Goal: Obtain resource: Download file/media

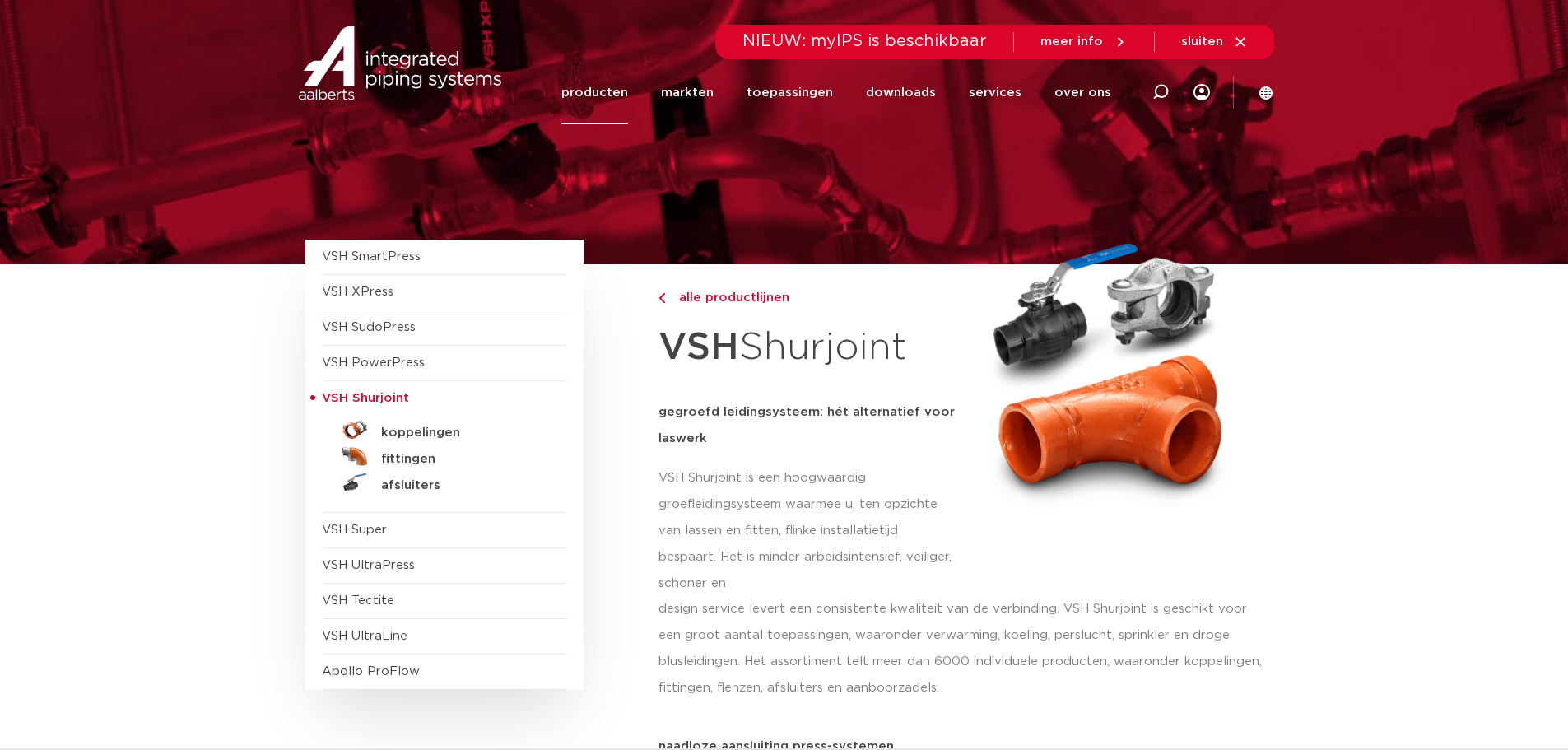
click at [419, 441] on link "koppelingen" at bounding box center [444, 430] width 245 height 26
click at [427, 434] on h5 "koppelingen" at bounding box center [462, 433] width 163 height 15
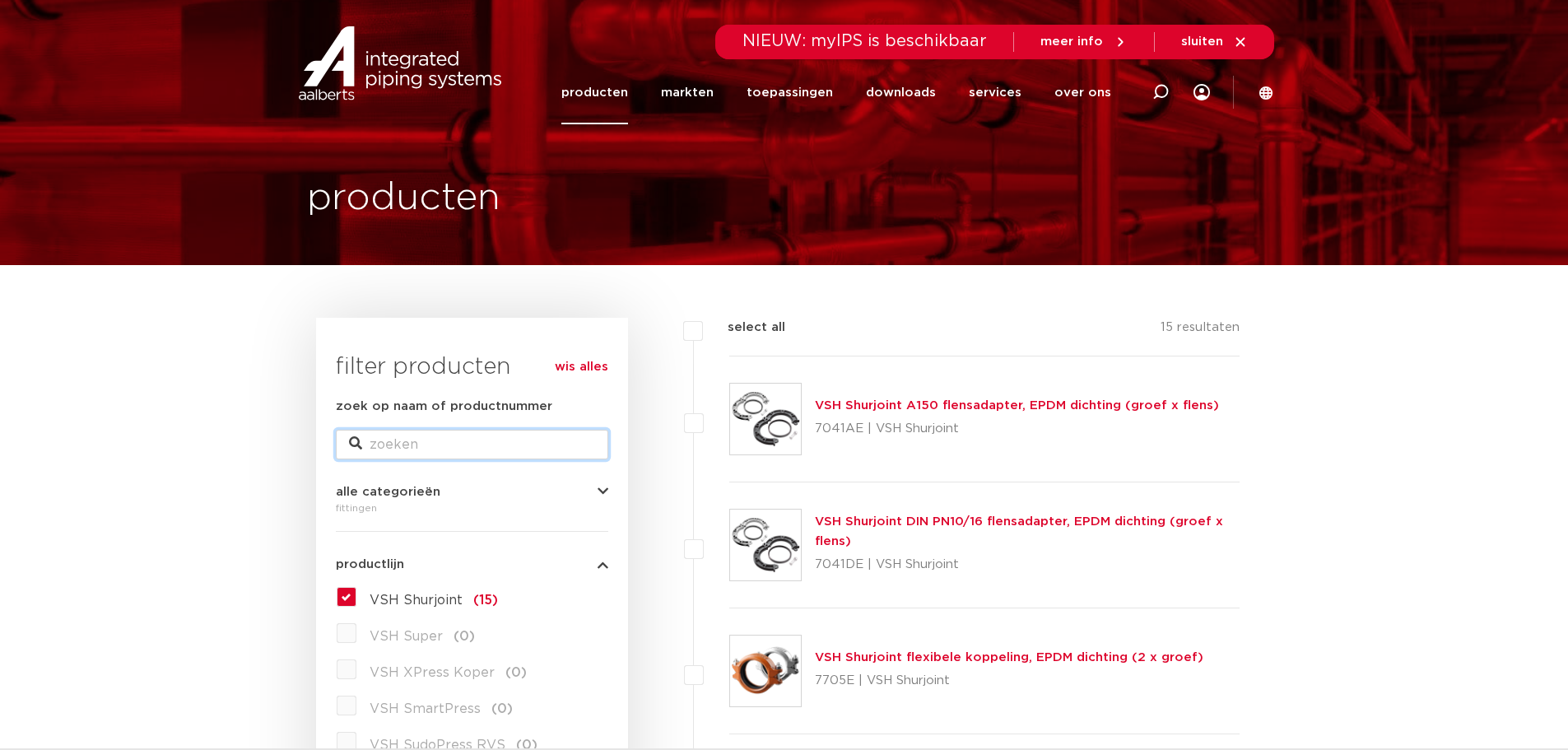
drag, startPoint x: 0, startPoint y: 0, endPoint x: 422, endPoint y: 445, distance: 613.3
click at [423, 444] on input "zoek op naam of productnummer" at bounding box center [472, 444] width 272 height 30
paste input "177050045036"
type input "177050045036"
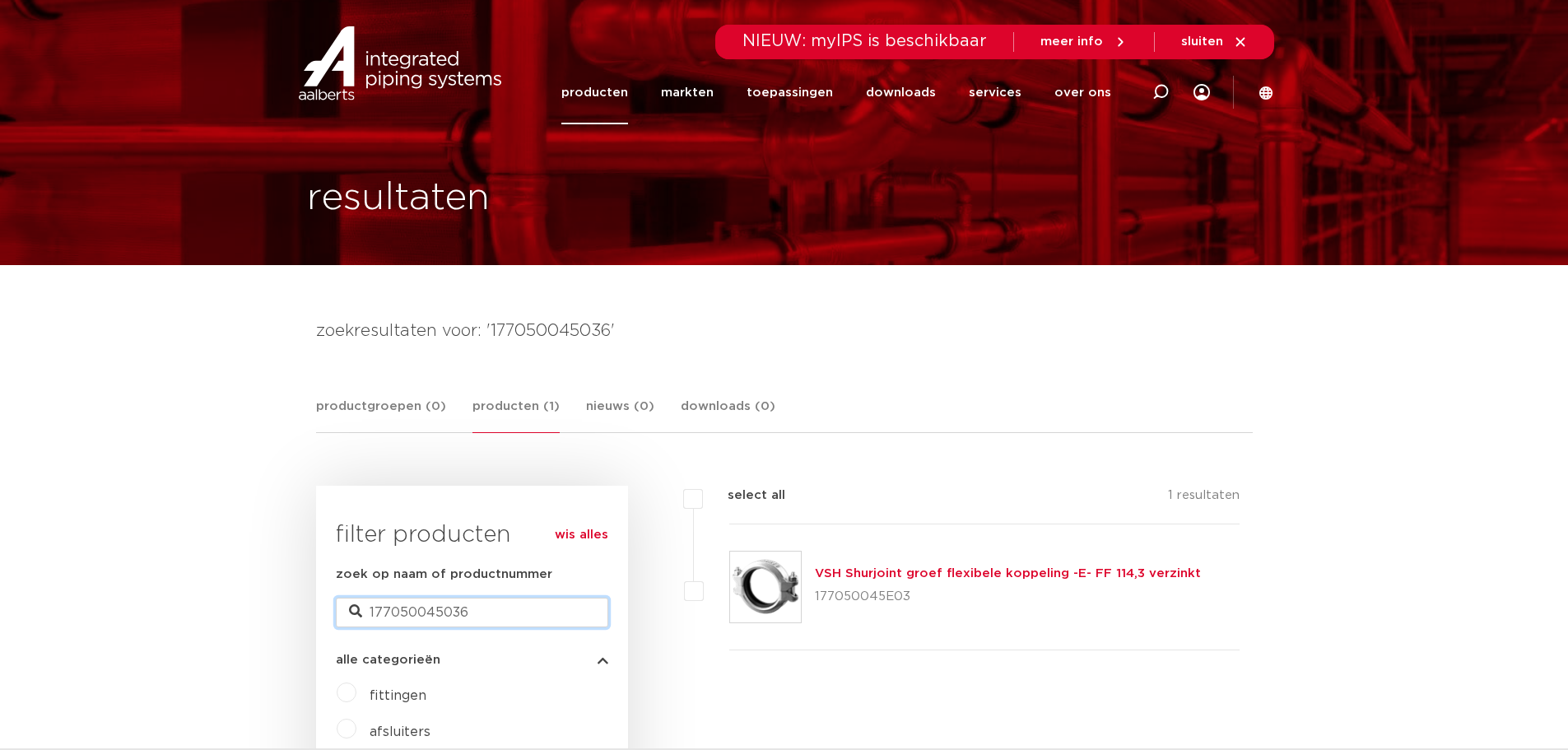
click at [481, 616] on input "177050045036" at bounding box center [472, 613] width 272 height 30
type input "177050045E01"
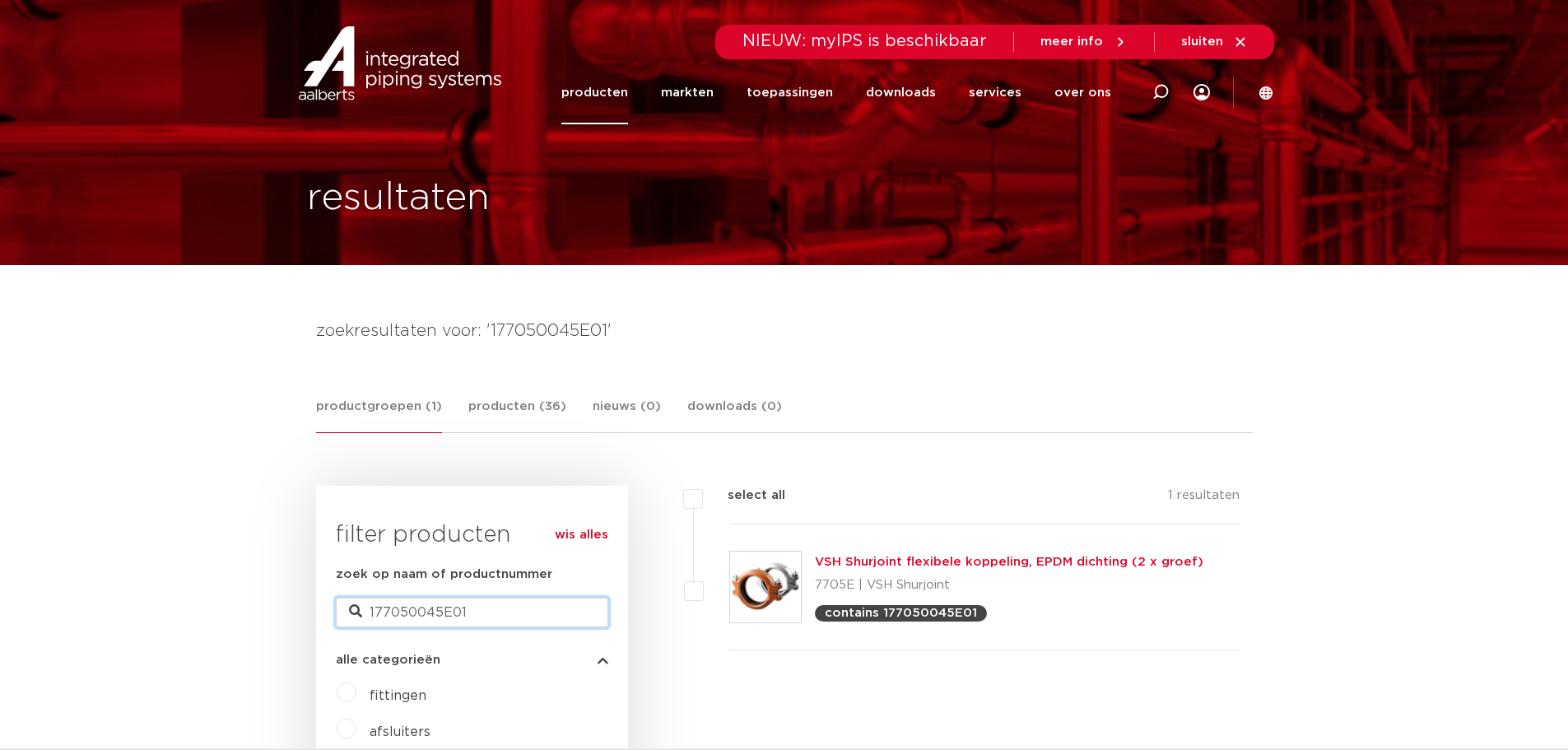
click at [495, 614] on input "177050045E01" at bounding box center [472, 613] width 272 height 30
type input "177050045E03"
click at [493, 598] on input "177050045E03" at bounding box center [472, 613] width 272 height 30
type input "177050045036"
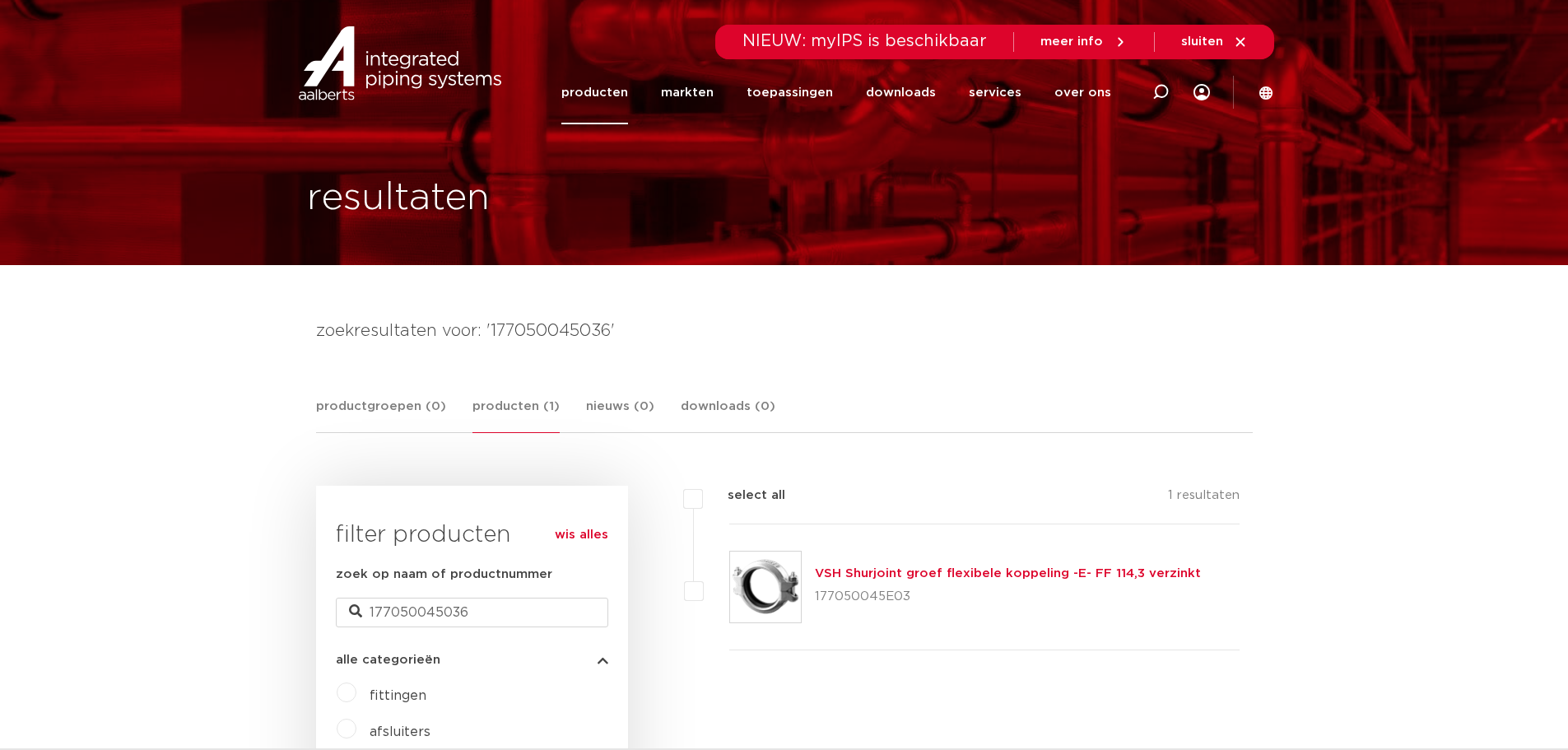
click at [900, 574] on link "VSH Shurjoint groef flexibele koppeling -E- FF 114,3 verzinkt" at bounding box center [1008, 573] width 386 height 12
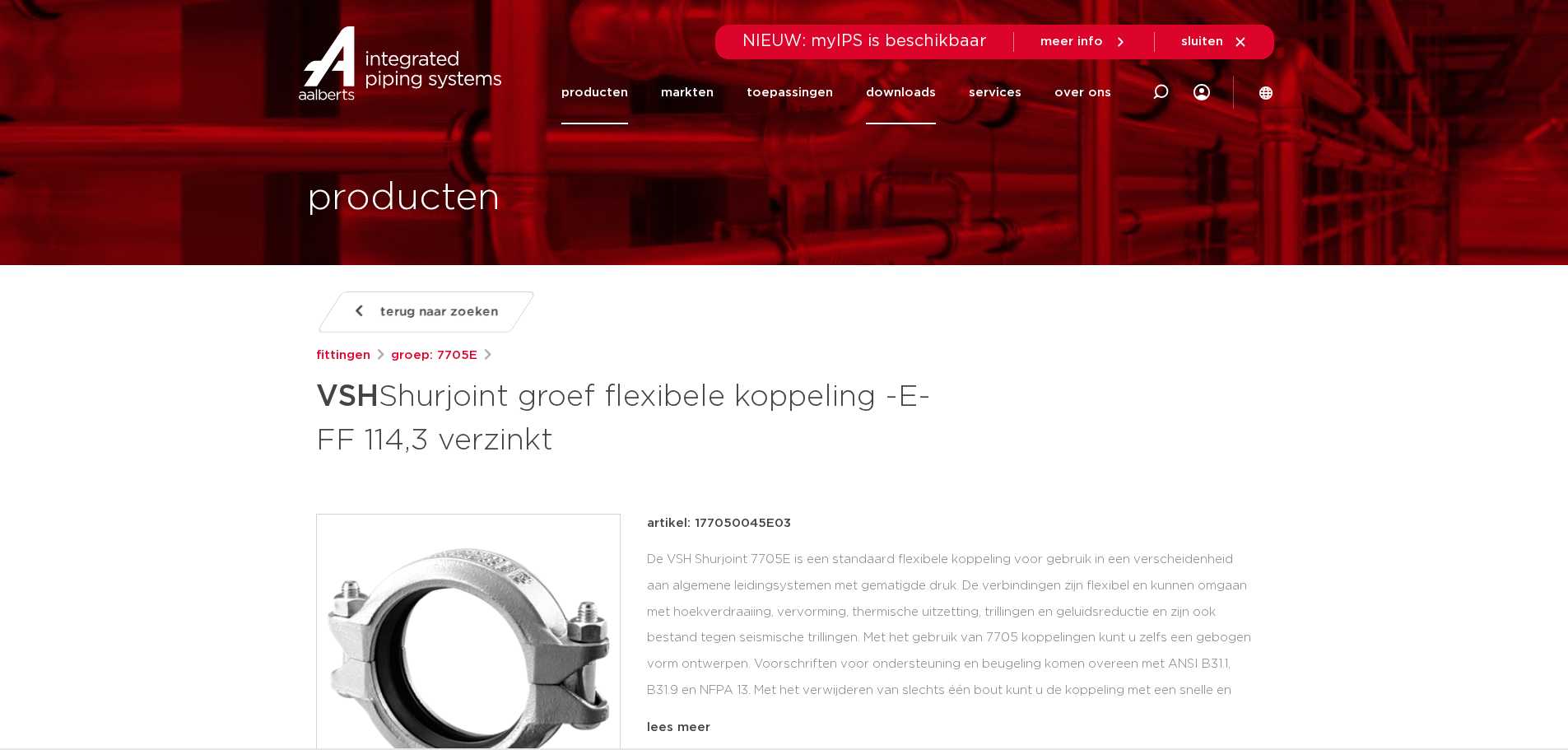
click at [888, 82] on link "downloads" at bounding box center [901, 93] width 70 height 64
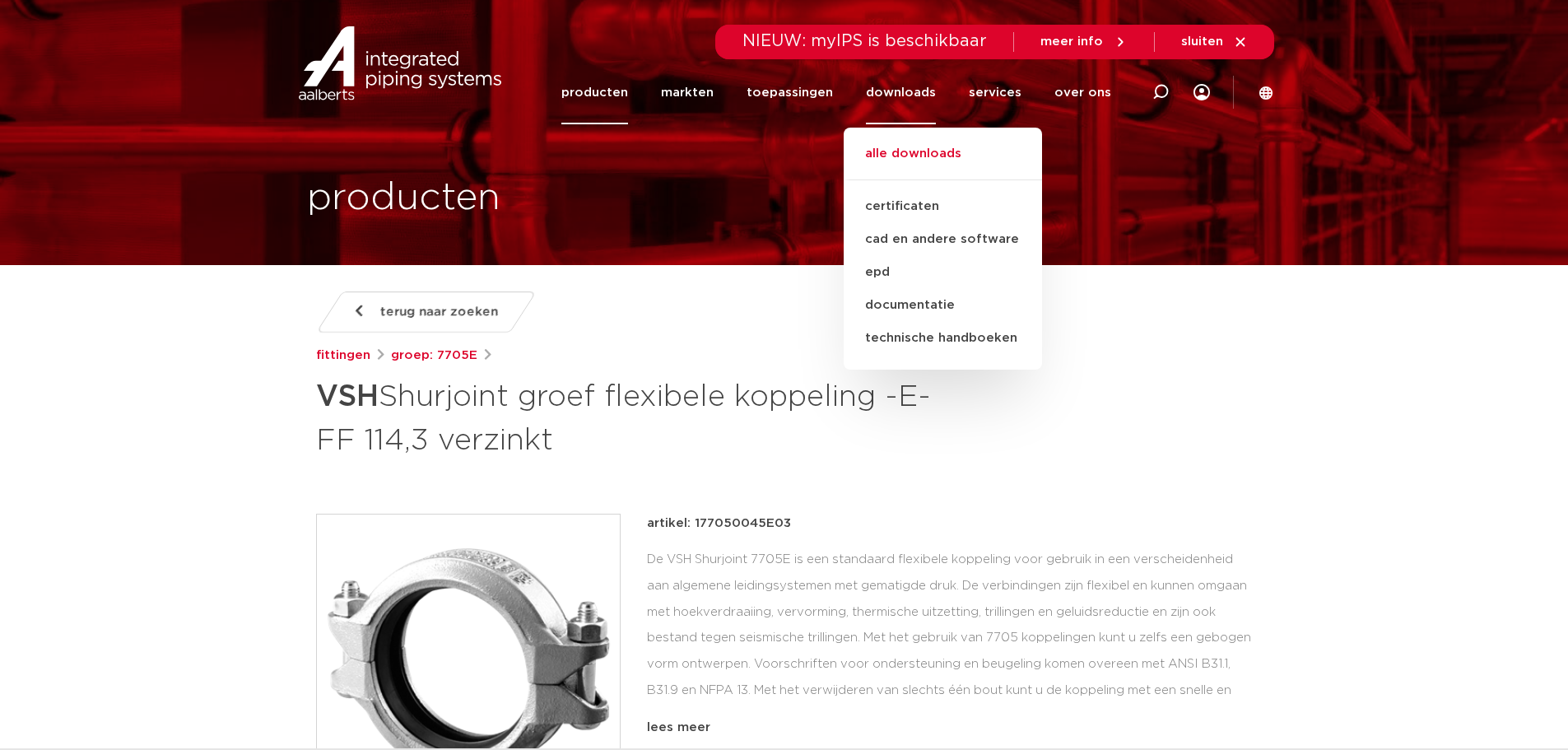
click at [926, 152] on link "alle downloads" at bounding box center [943, 162] width 198 height 36
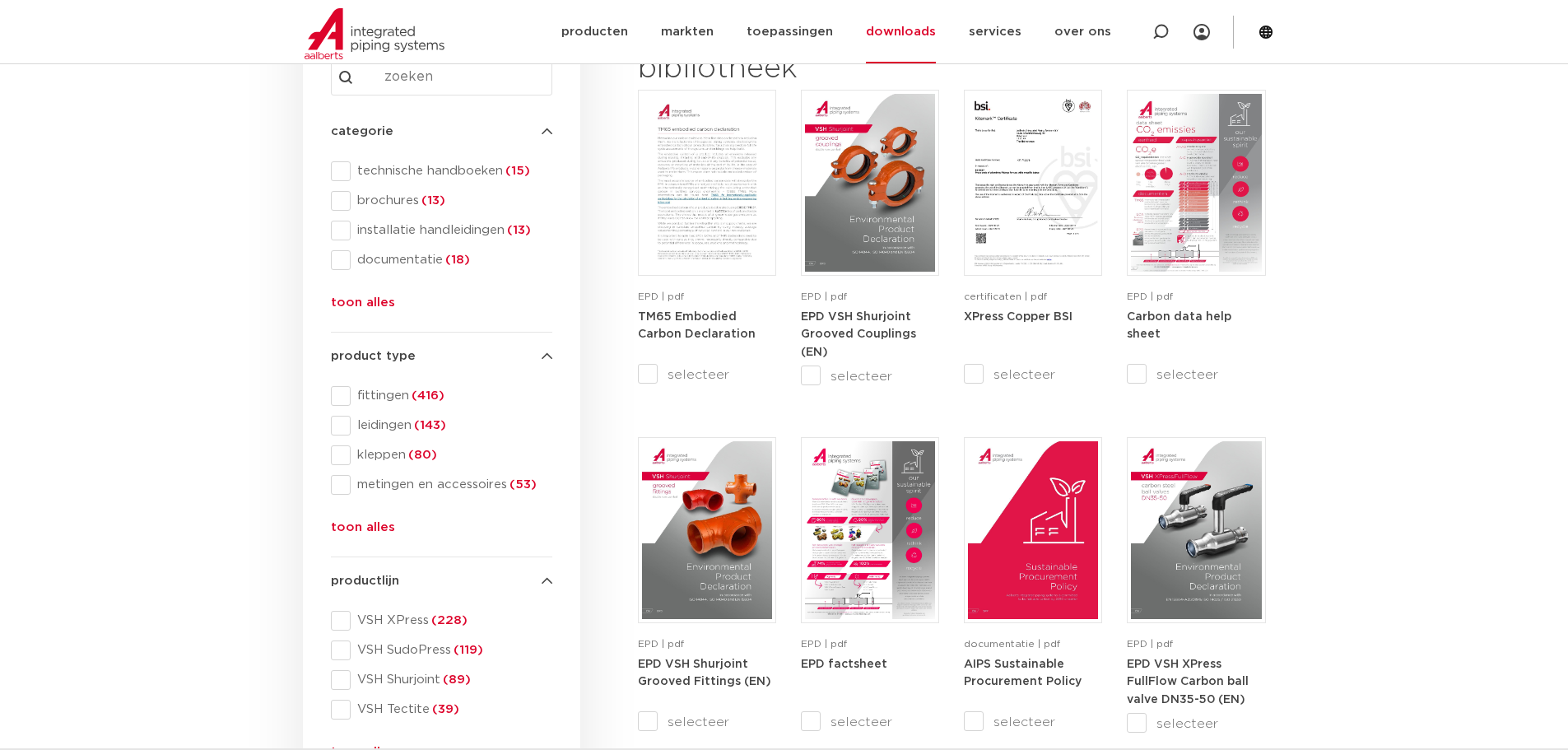
scroll to position [411, 0]
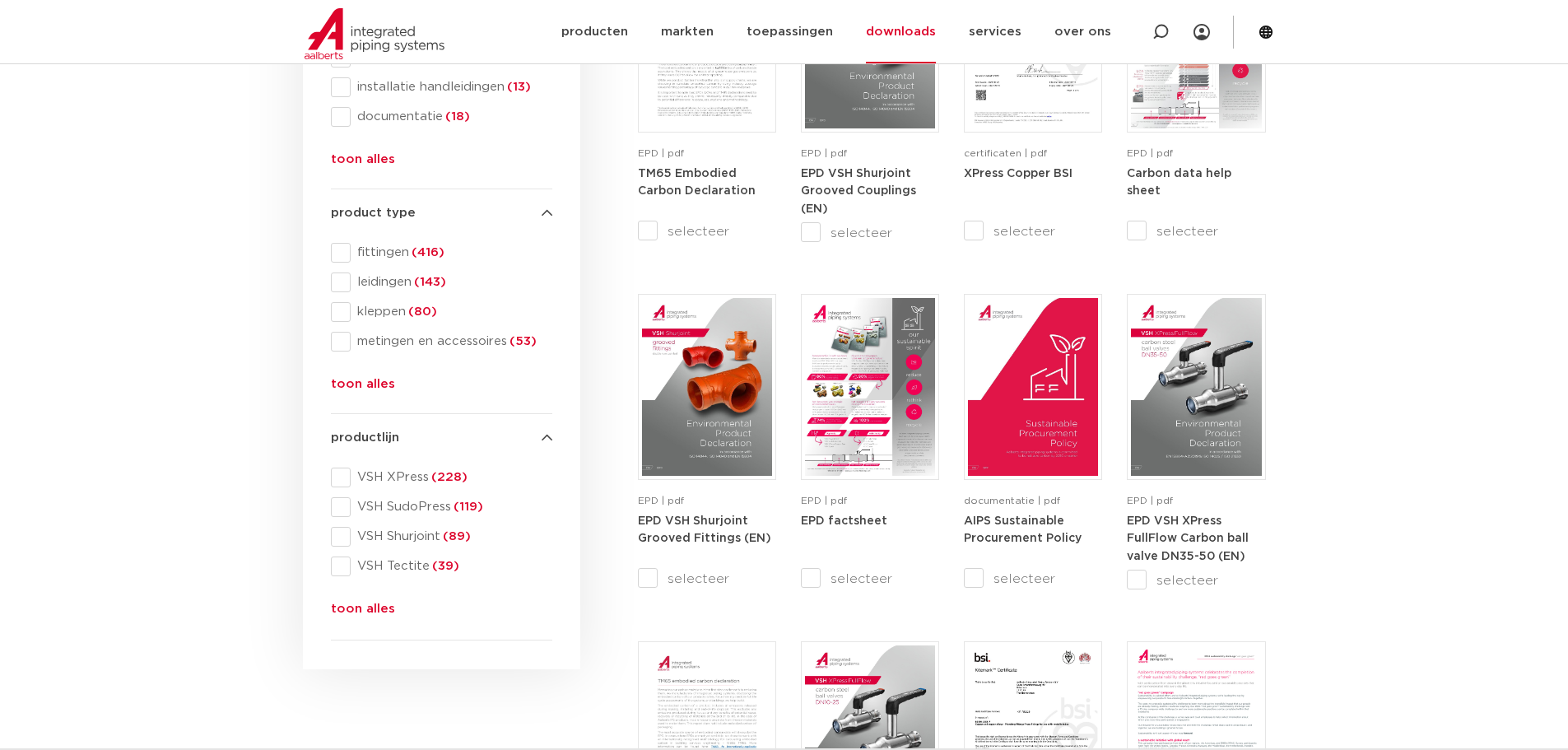
click at [350, 617] on button "toon alles" at bounding box center [363, 613] width 64 height 26
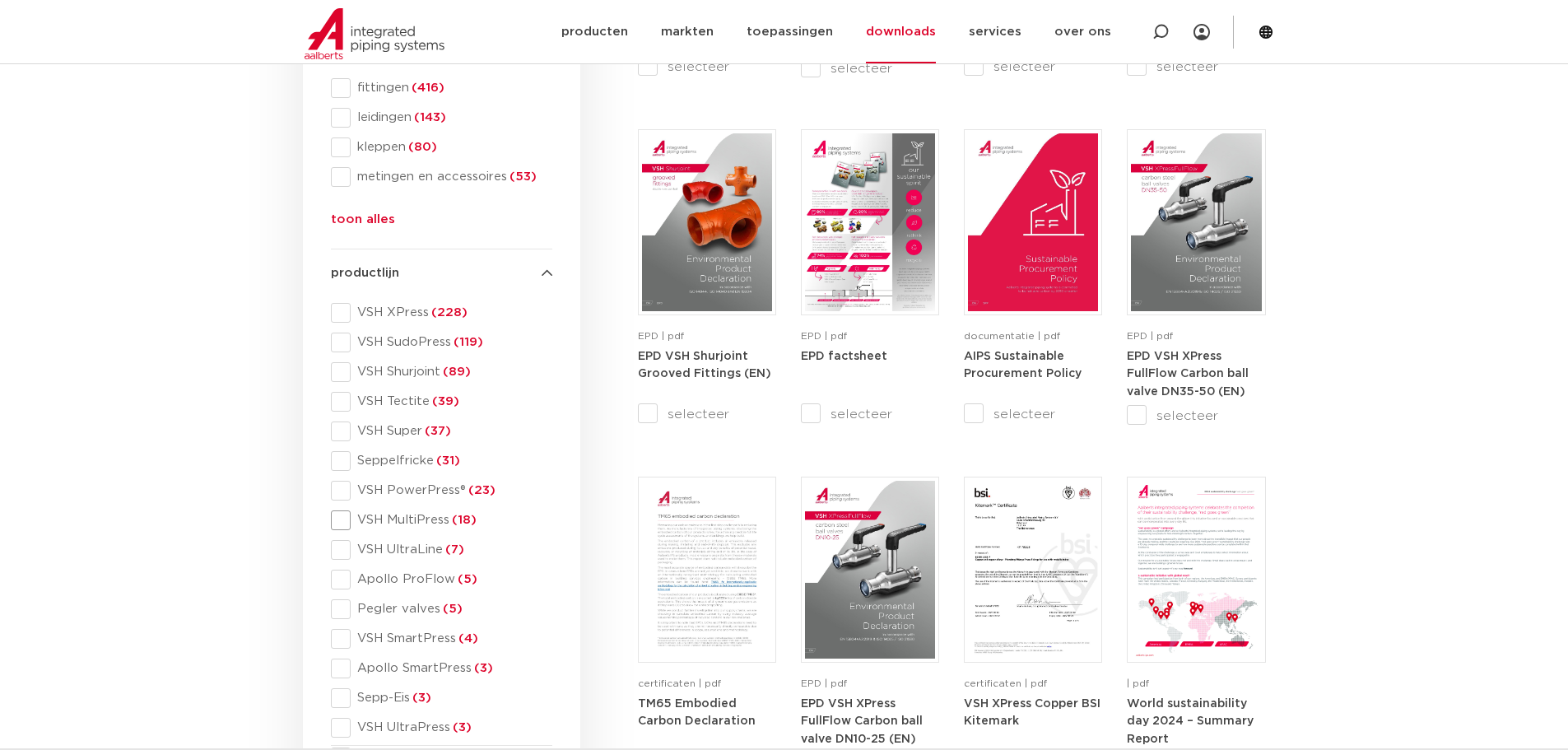
scroll to position [741, 0]
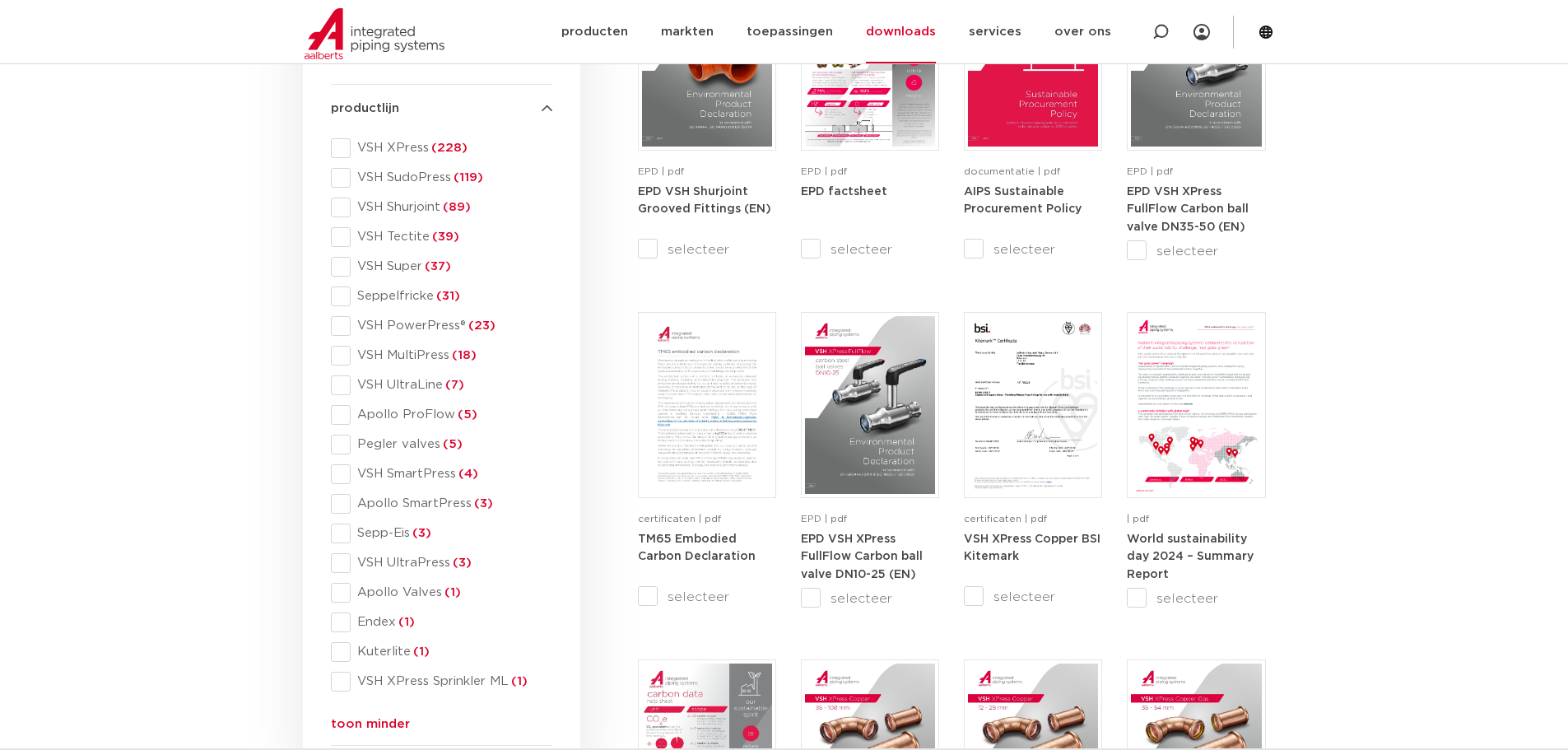
click at [339, 207] on span at bounding box center [341, 207] width 20 height 20
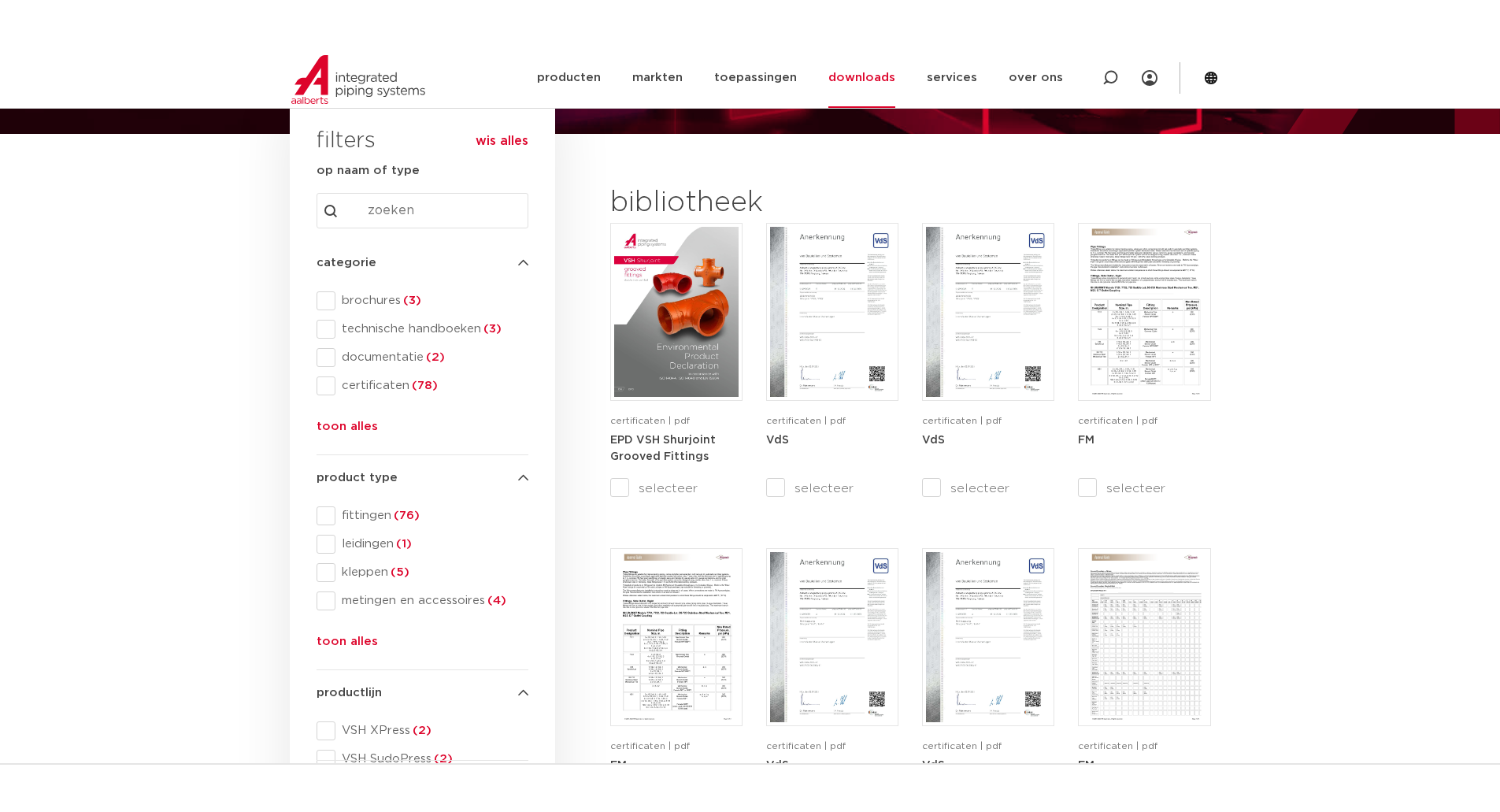
scroll to position [79, 0]
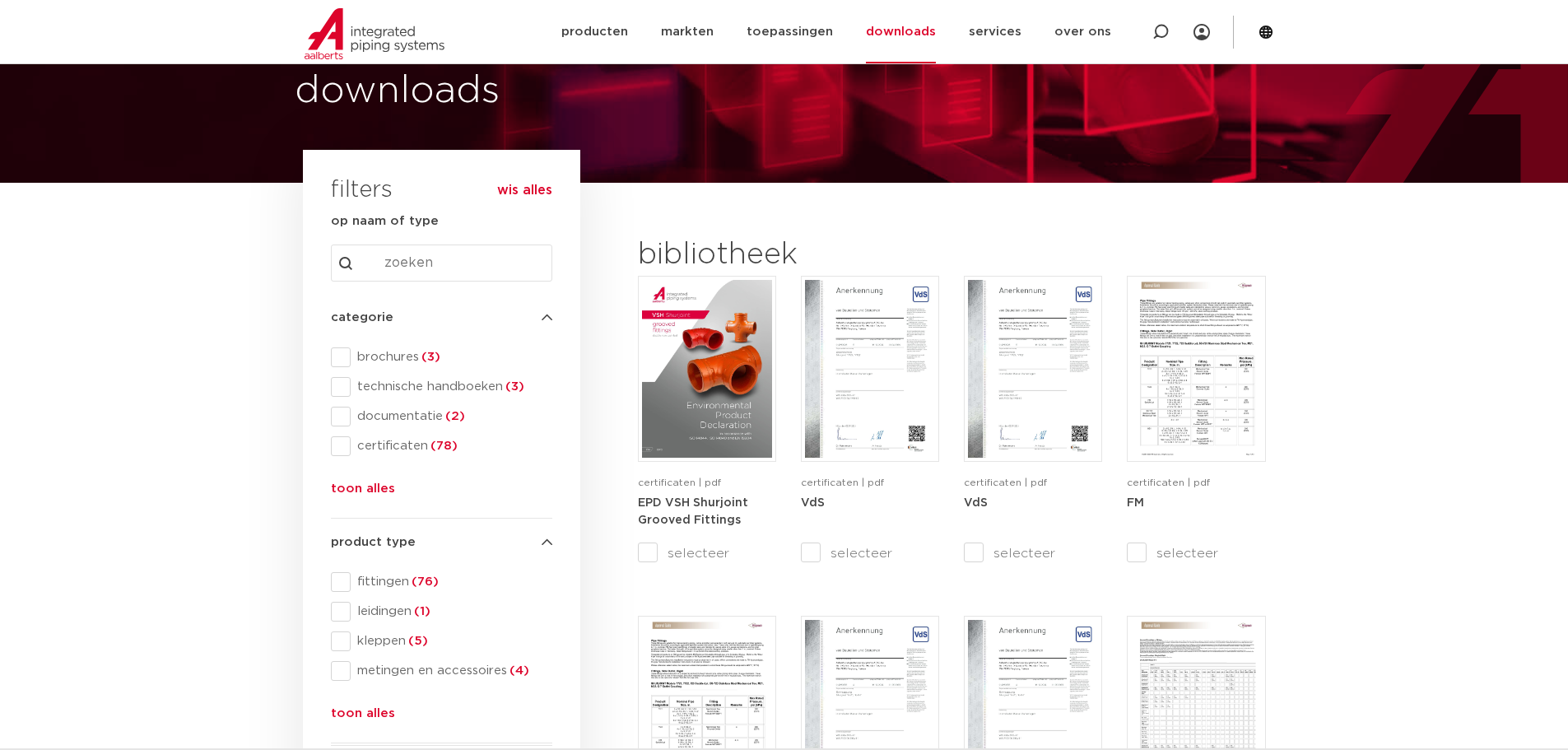
click at [353, 483] on button "toon alles" at bounding box center [363, 492] width 64 height 26
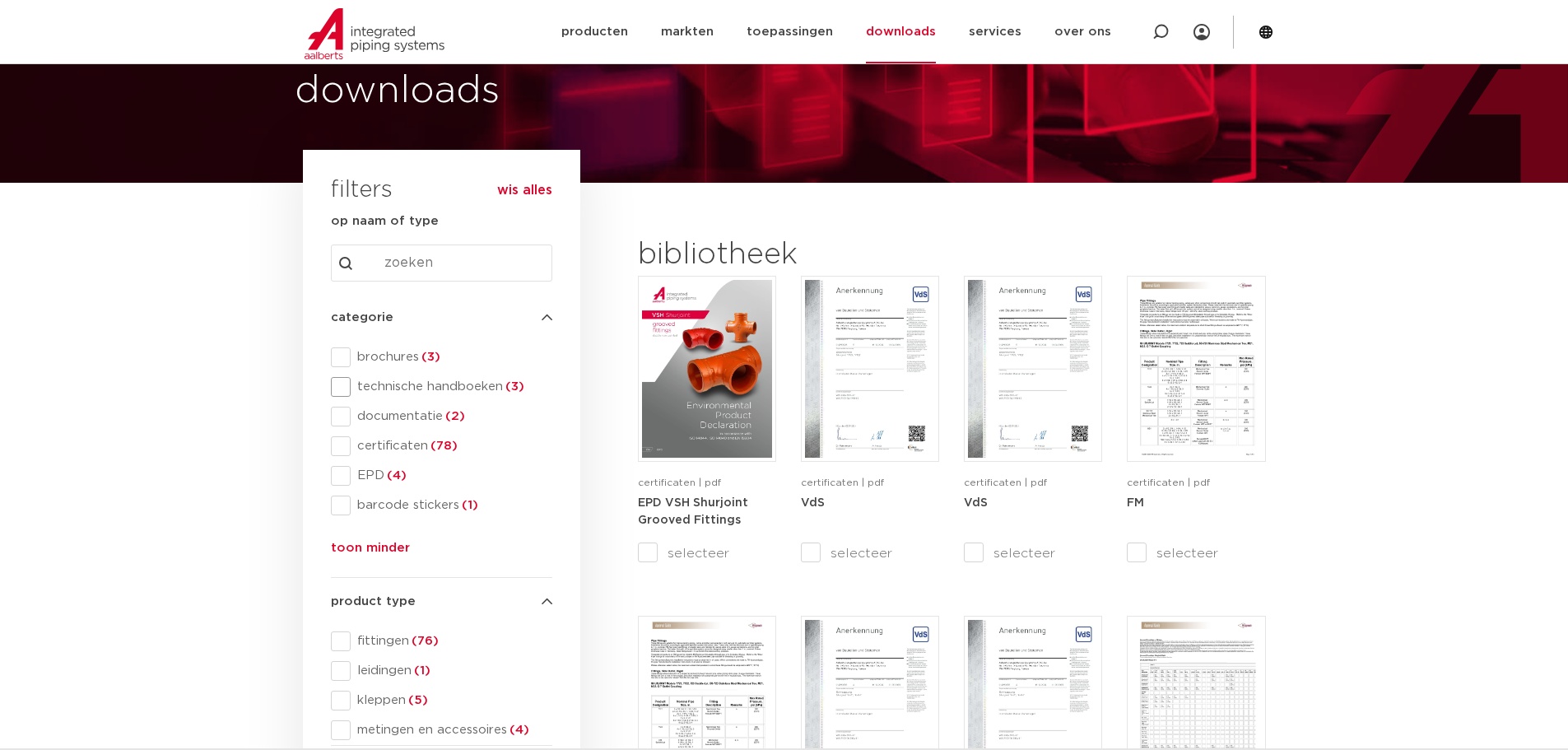
click at [342, 388] on span at bounding box center [341, 387] width 20 height 20
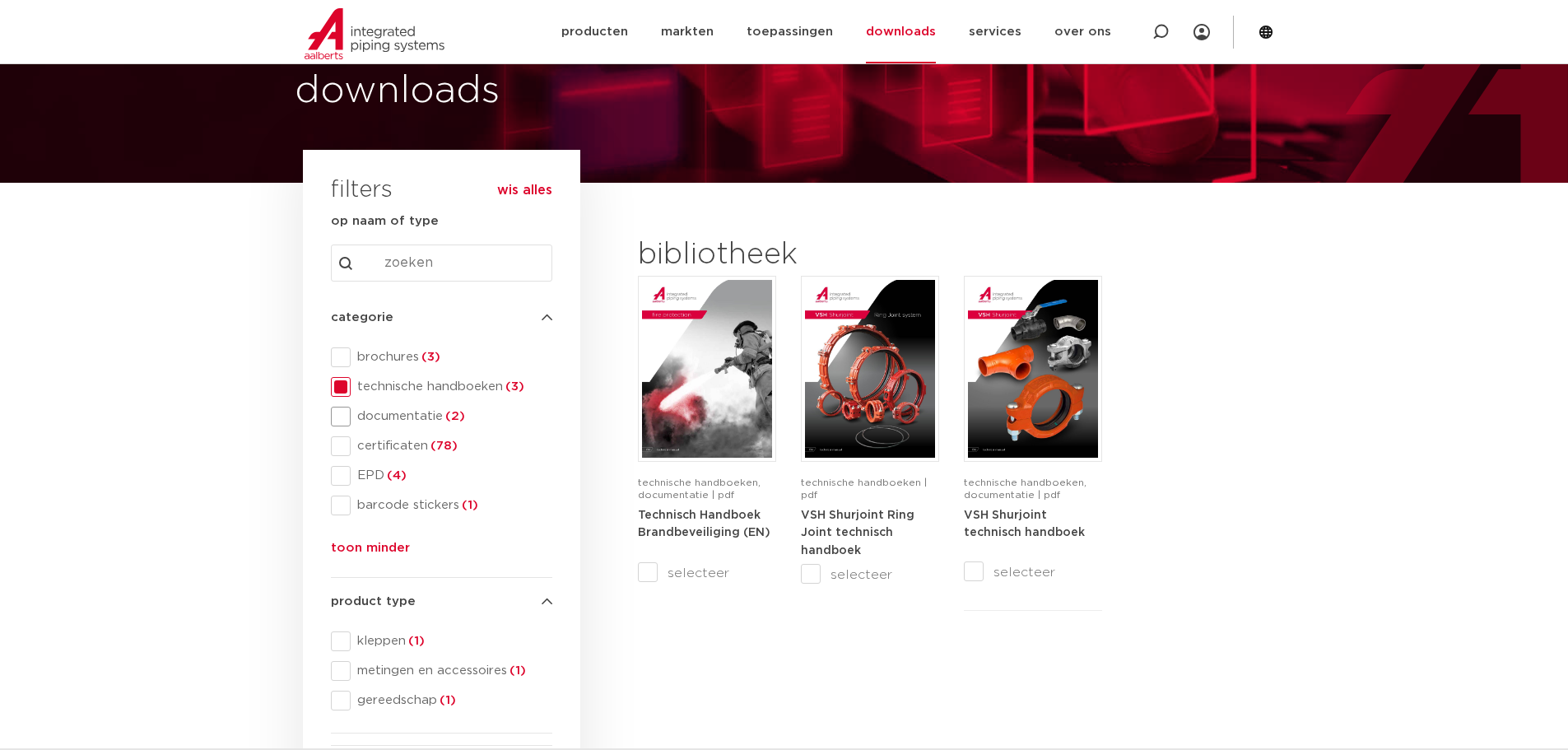
click at [341, 411] on span at bounding box center [341, 417] width 20 height 20
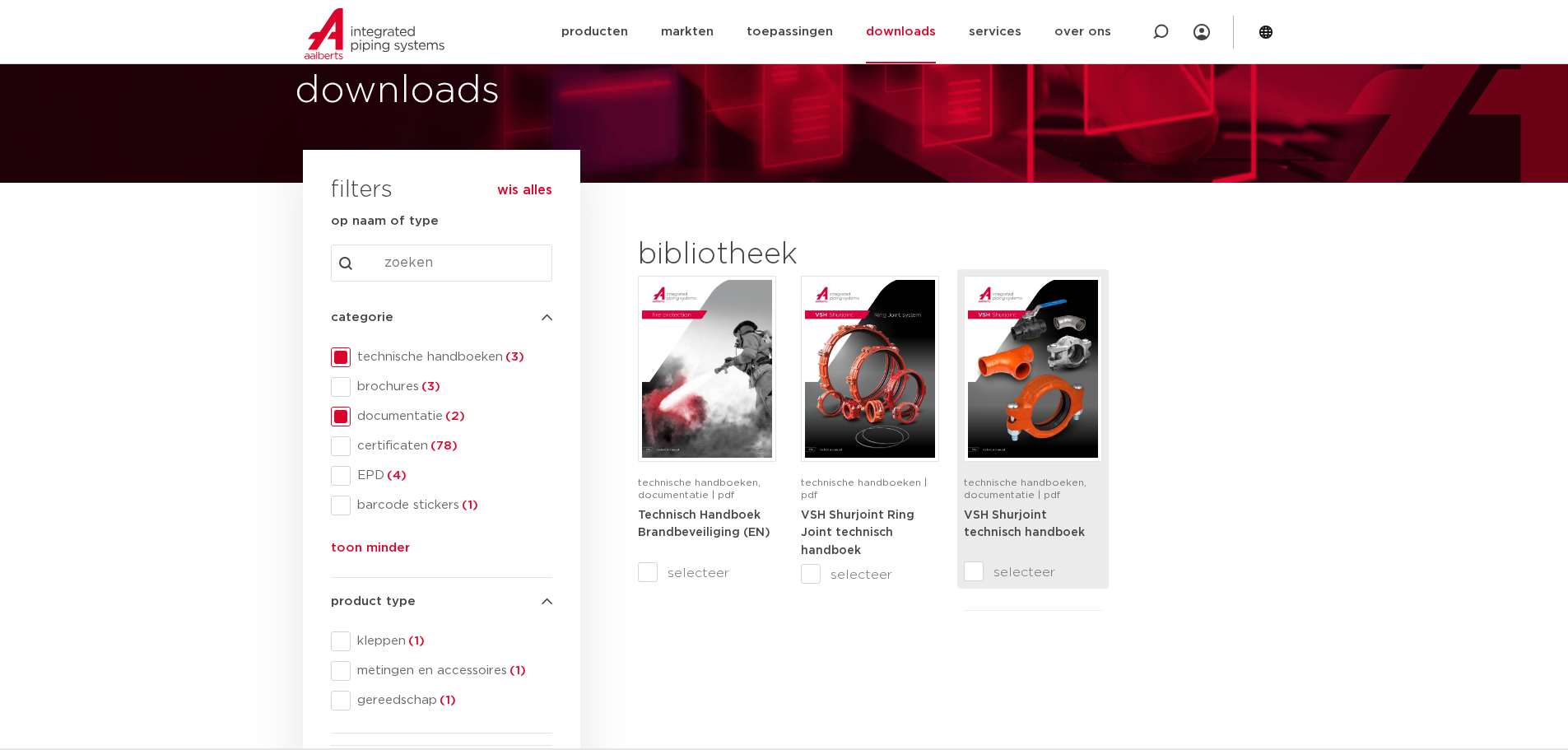
click at [1033, 520] on strong "VSH Shurjoint technisch handboek" at bounding box center [1024, 525] width 121 height 30
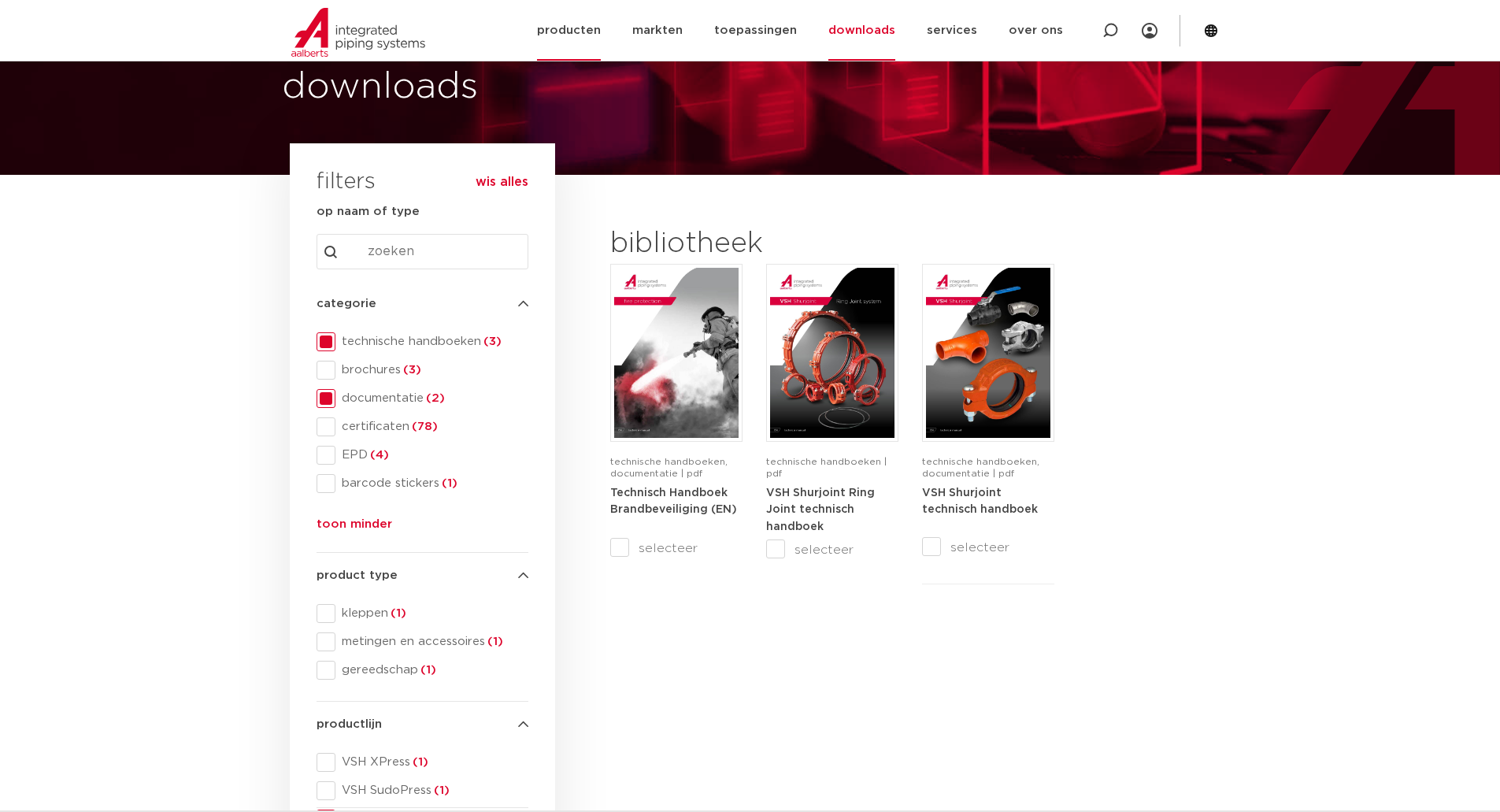
click at [575, 37] on link "producten" at bounding box center [569, 30] width 64 height 61
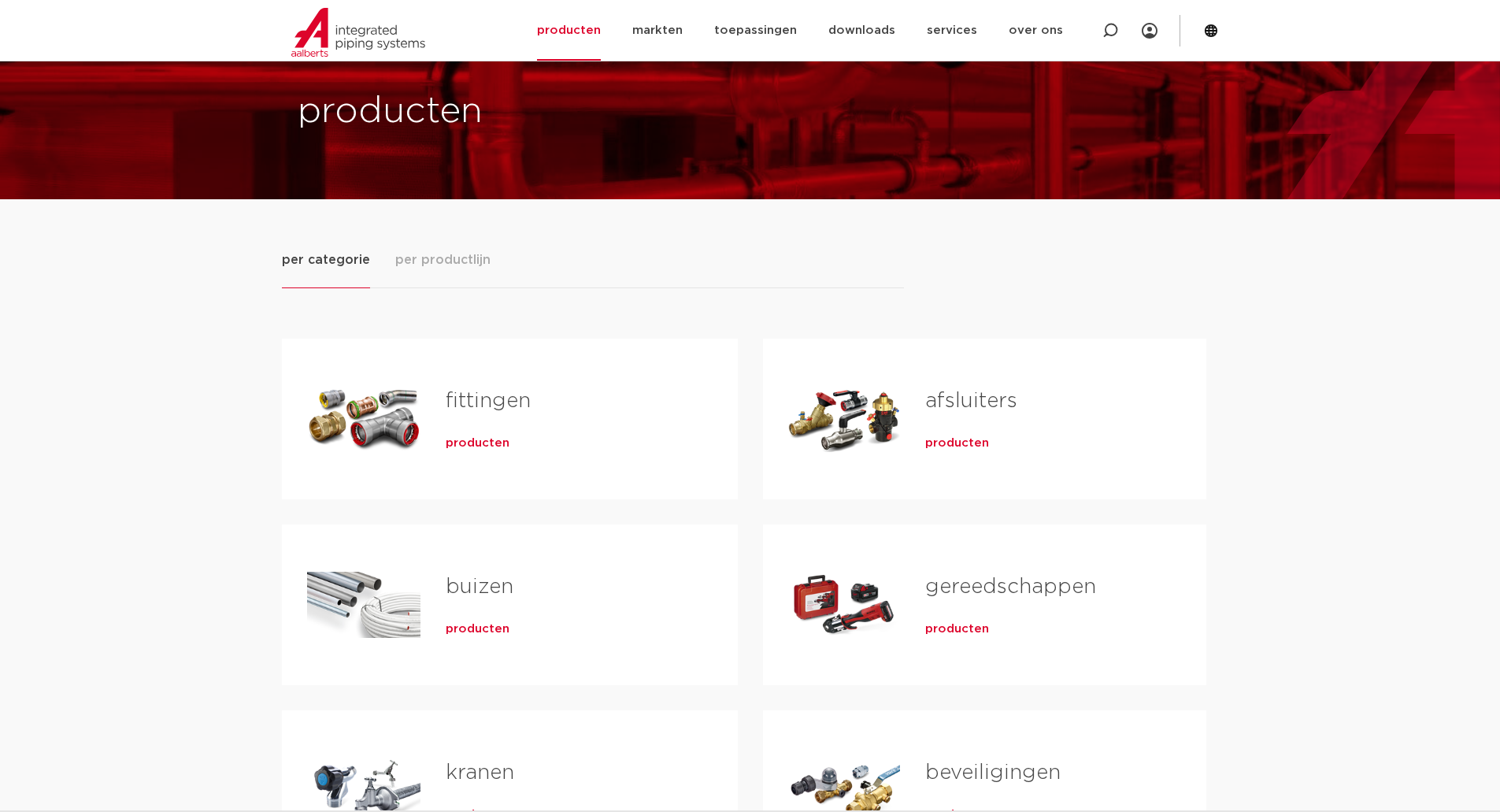
scroll to position [79, 0]
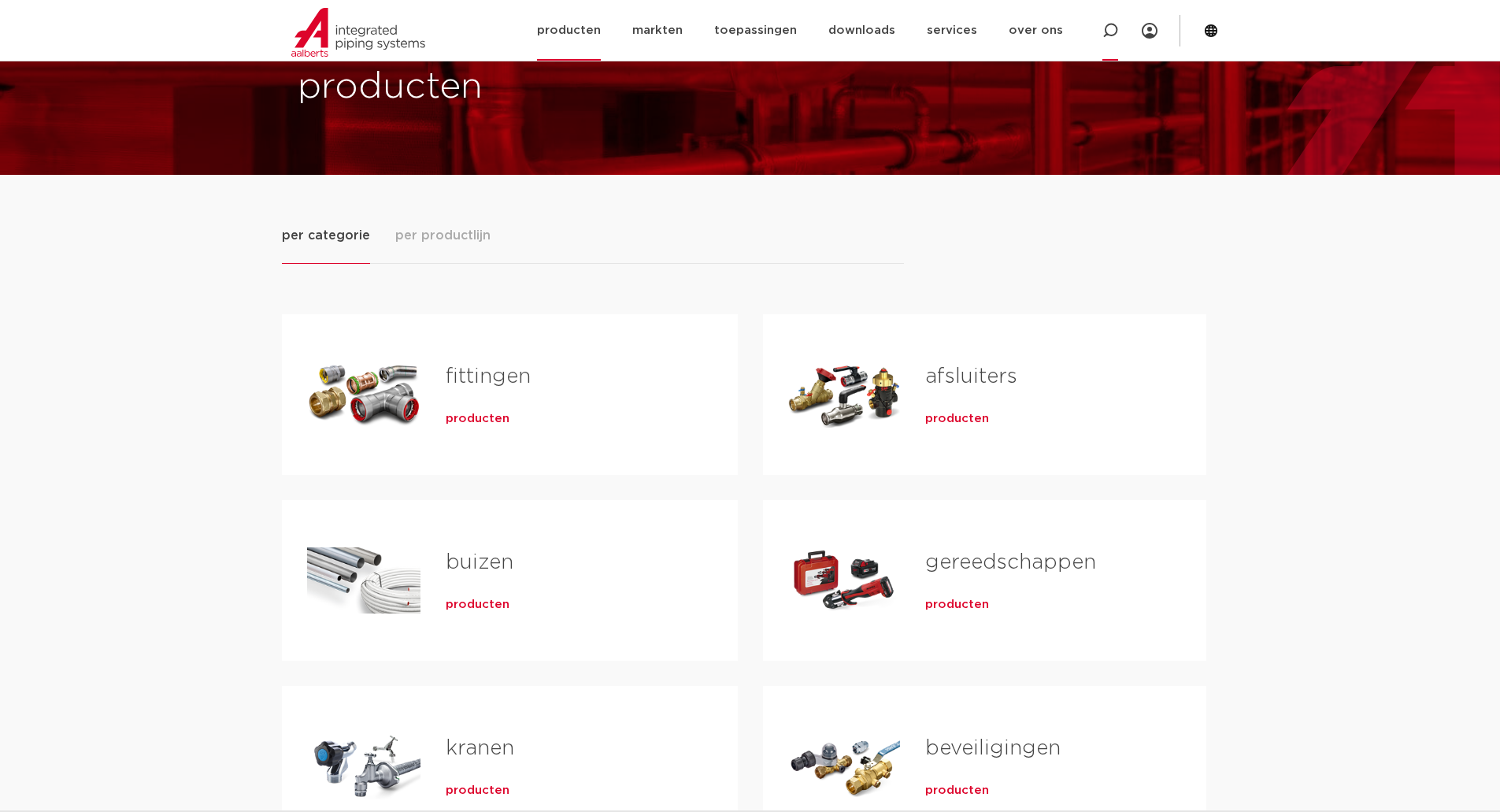
click at [1103, 29] on icon at bounding box center [1111, 31] width 16 height 16
paste input "177050045036"
type input "177050045036"
click button "Zoeken" at bounding box center [0, 0] width 0 height 0
